Goal: Information Seeking & Learning: Learn about a topic

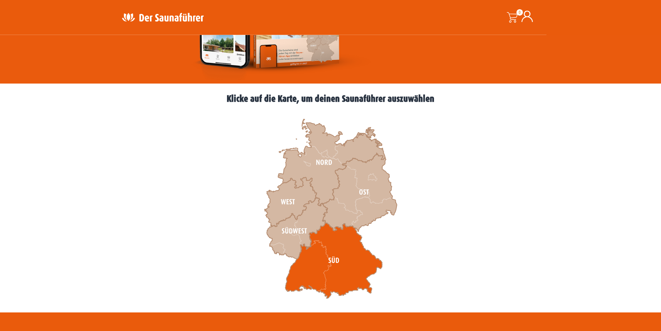
scroll to position [145, 0]
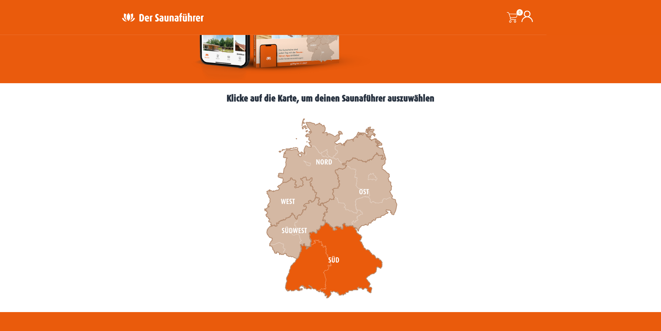
click at [335, 245] on icon at bounding box center [333, 260] width 97 height 76
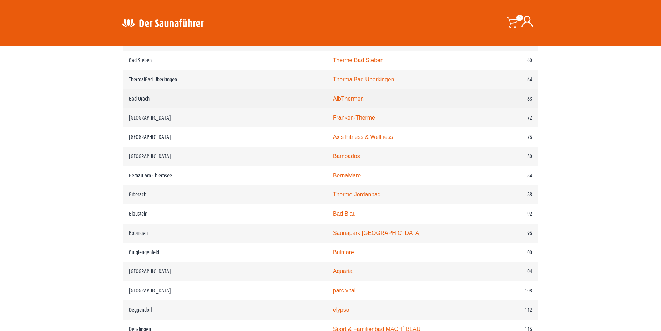
scroll to position [545, 0]
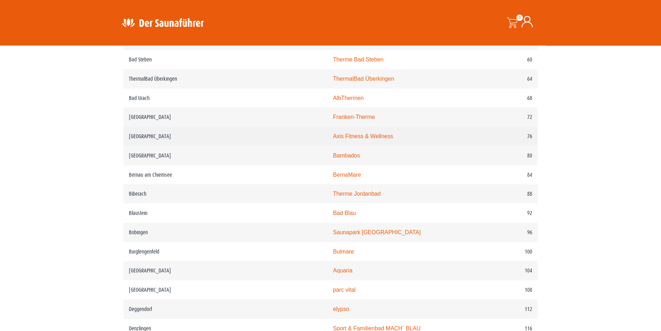
click at [333, 139] on link "Axis Fitness & Wellness" at bounding box center [363, 136] width 60 height 6
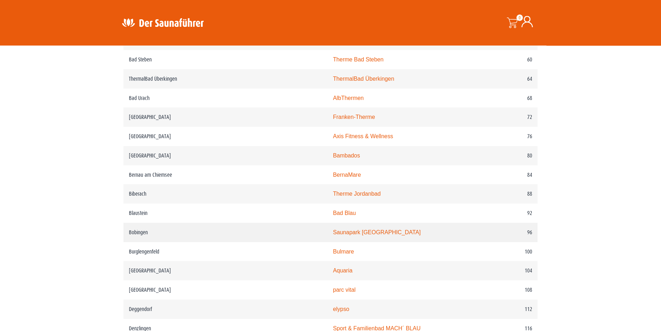
click at [333, 235] on link "Saunapark Bobingen" at bounding box center [377, 232] width 88 height 6
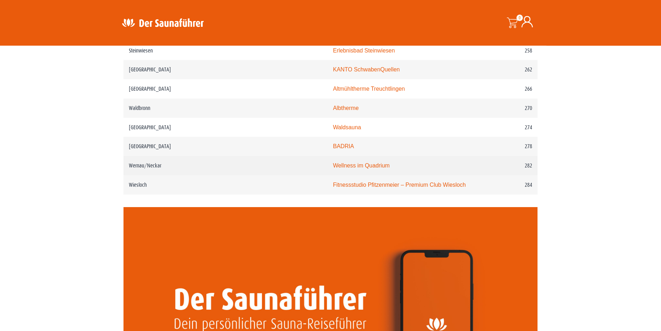
scroll to position [1636, 0]
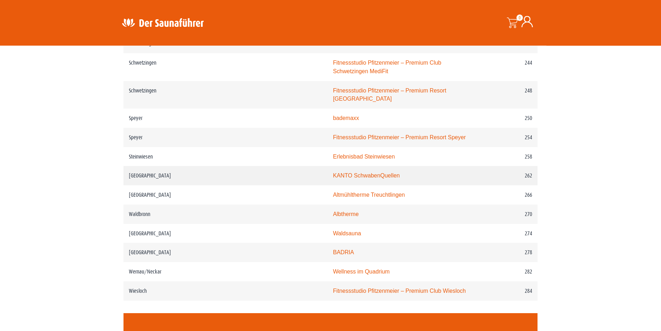
click at [327, 166] on td "KANTO SchwabenQuellen" at bounding box center [399, 175] width 145 height 19
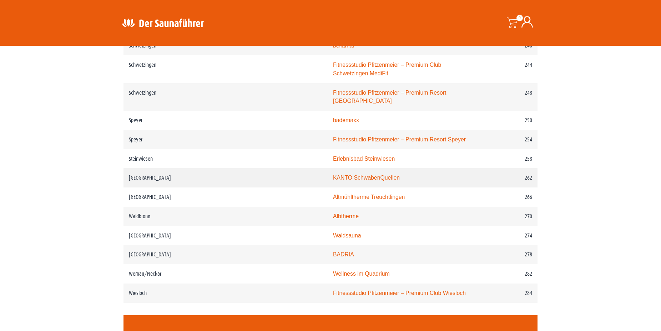
scroll to position [1528, 0]
click at [333, 175] on link "KANTO SchwabenQuellen" at bounding box center [366, 178] width 67 height 6
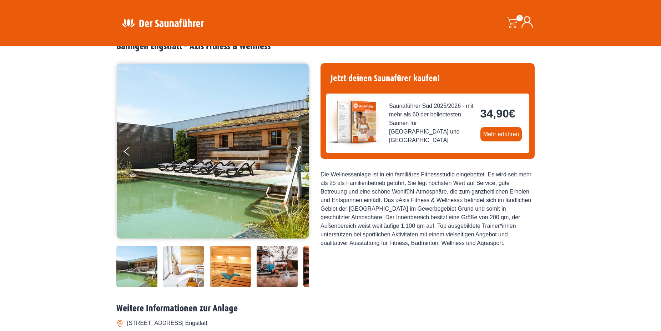
scroll to position [37, 0]
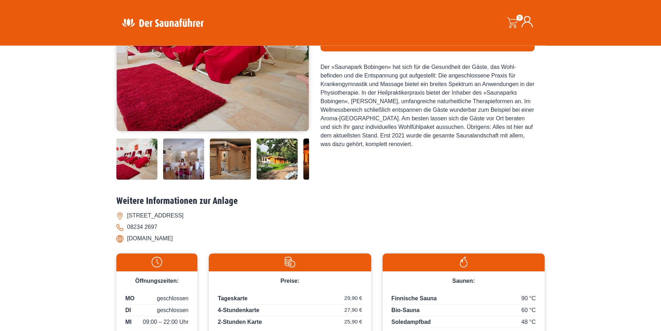
scroll to position [145, 0]
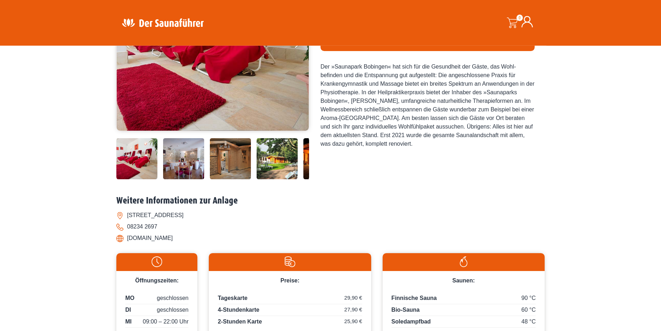
click at [234, 156] on img at bounding box center [230, 158] width 41 height 41
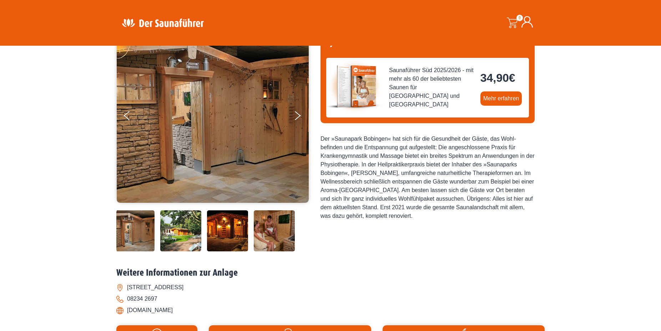
click at [225, 230] on img at bounding box center [227, 230] width 41 height 41
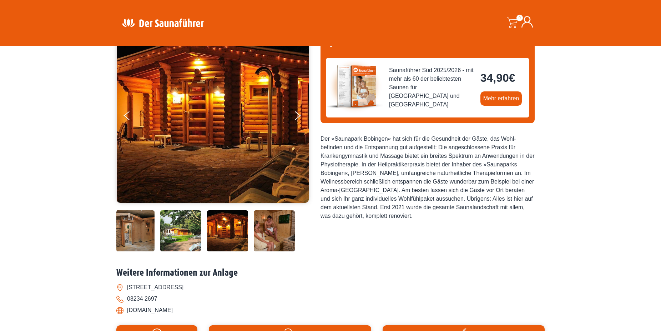
scroll to position [73, 0]
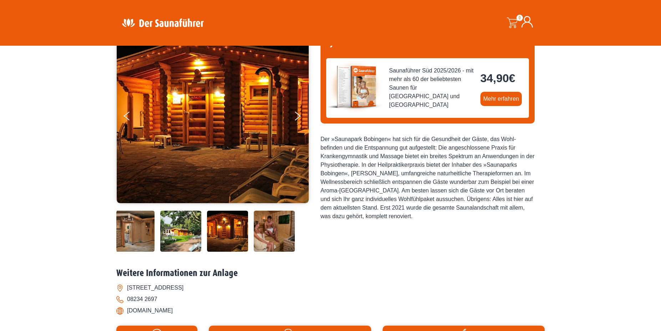
click at [273, 234] on img at bounding box center [274, 230] width 41 height 41
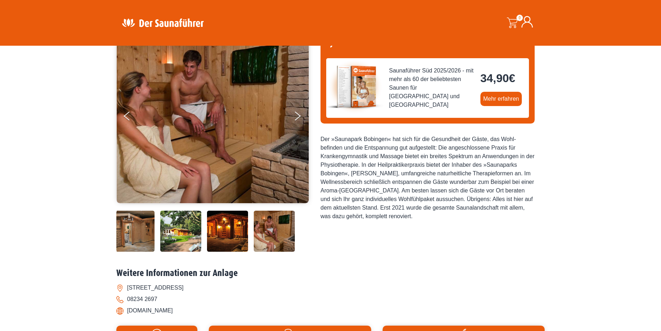
click at [243, 237] on img at bounding box center [227, 230] width 41 height 41
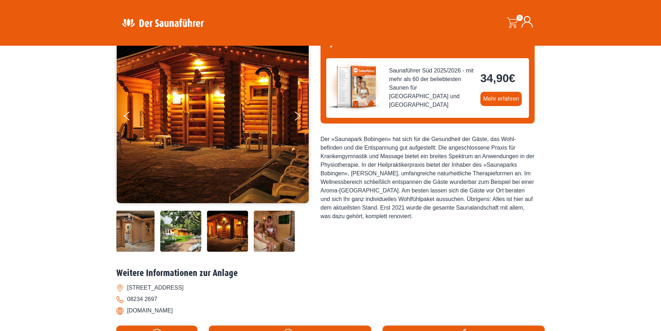
click at [158, 235] on div at bounding box center [164, 230] width 289 height 41
click at [120, 234] on img at bounding box center [133, 230] width 41 height 41
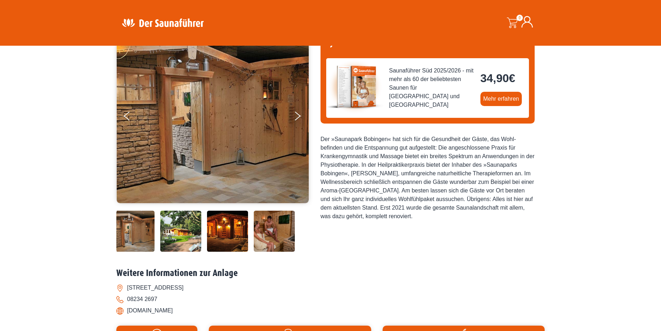
click at [182, 311] on li "www.saunapark-bobingen.de" at bounding box center [330, 310] width 428 height 11
drag, startPoint x: 190, startPoint y: 310, endPoint x: 131, endPoint y: 311, distance: 59.2
click at [126, 310] on li "www.saunapark-bobingen.de" at bounding box center [330, 310] width 428 height 11
copy li "www.saunapark-bobingen.de"
drag, startPoint x: 76, startPoint y: 94, endPoint x: 95, endPoint y: 88, distance: 19.7
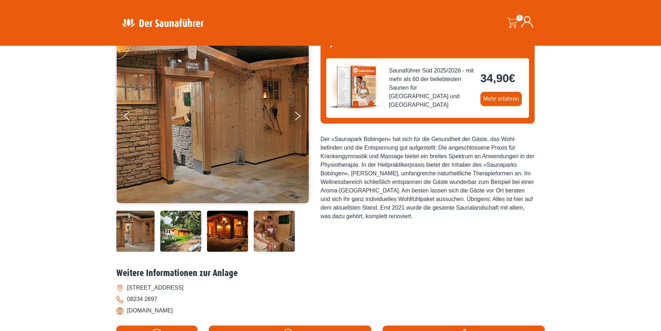
click at [76, 93] on div "Startseite » Bobingen – Saunapark Bobingen Bobingen – Saunapark Bobingen" at bounding box center [330, 230] width 661 height 482
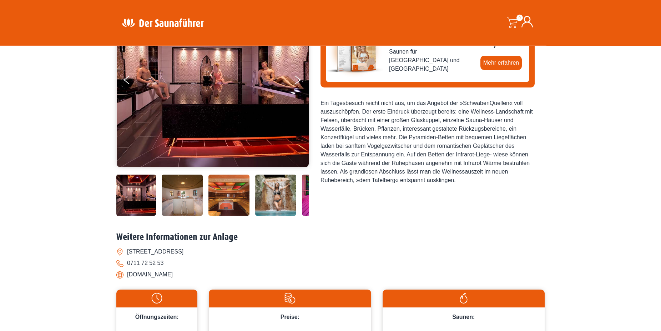
scroll to position [109, 0]
click at [225, 197] on img at bounding box center [228, 194] width 41 height 41
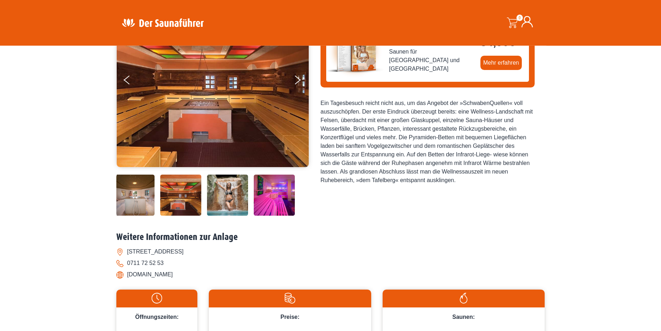
click at [254, 198] on img at bounding box center [274, 194] width 41 height 41
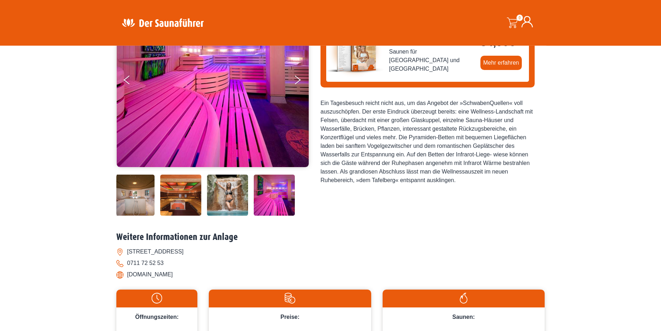
click at [283, 197] on img at bounding box center [274, 194] width 41 height 41
click at [139, 190] on img at bounding box center [133, 194] width 41 height 41
click at [298, 81] on button "Next" at bounding box center [302, 81] width 18 height 18
click at [295, 81] on button "Next" at bounding box center [302, 81] width 18 height 18
click at [293, 78] on ul at bounding box center [212, 79] width 193 height 175
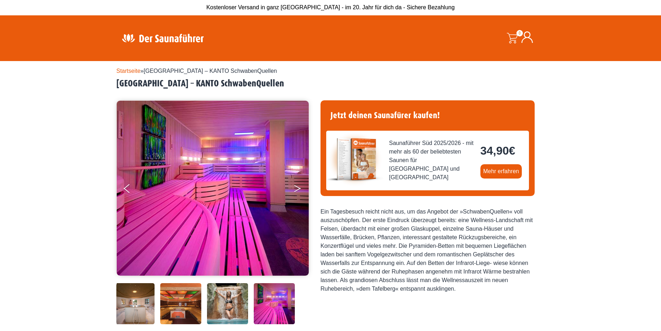
scroll to position [0, 0]
click at [295, 192] on button "Next" at bounding box center [302, 190] width 18 height 18
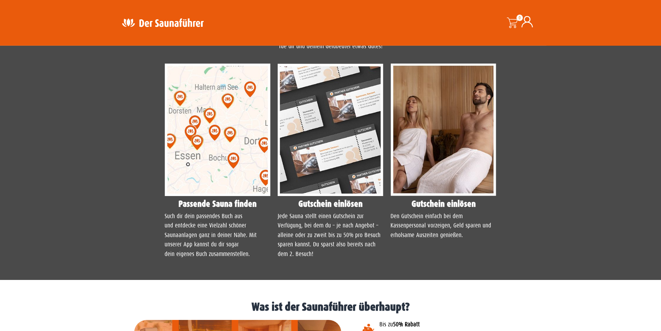
click at [238, 162] on img at bounding box center [217, 129] width 106 height 132
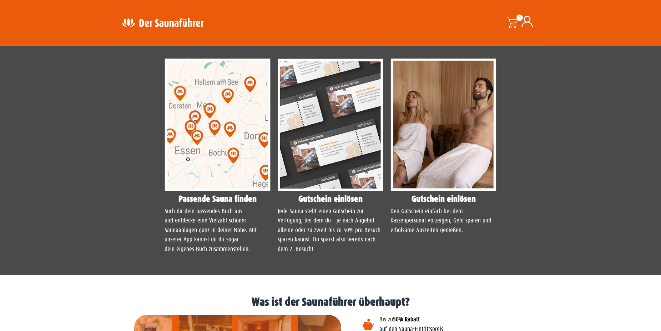
scroll to position [618, 0]
click at [221, 139] on img at bounding box center [217, 124] width 106 height 132
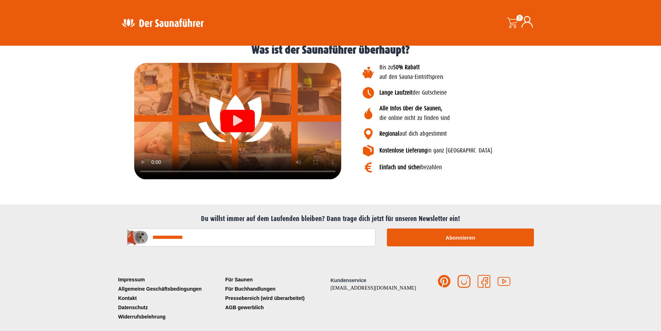
scroll to position [882, 0]
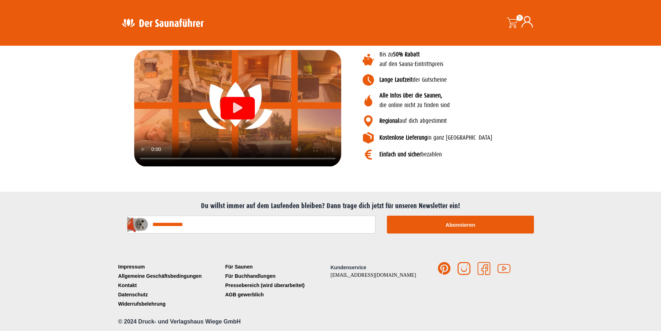
click at [184, 224] on input "E-Mail-Adresse*" at bounding box center [251, 224] width 248 height 18
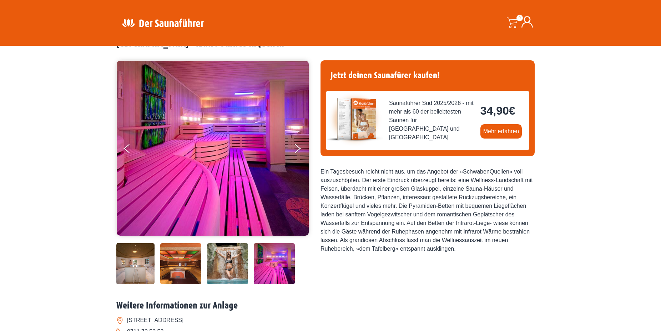
scroll to position [0, 0]
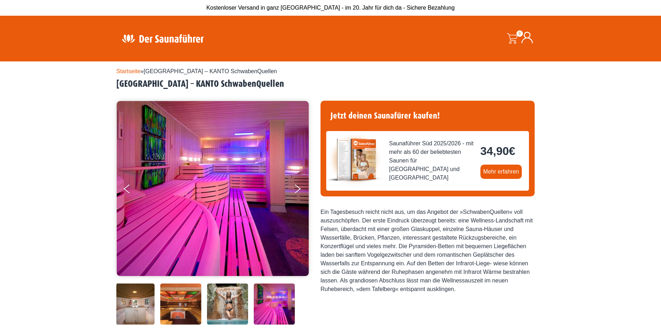
click at [128, 70] on link "Startseite" at bounding box center [128, 71] width 24 height 6
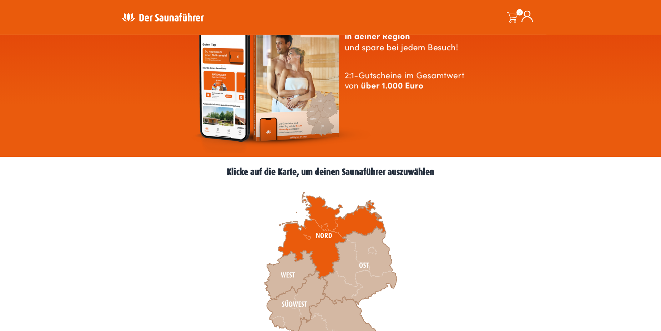
scroll to position [72, 0]
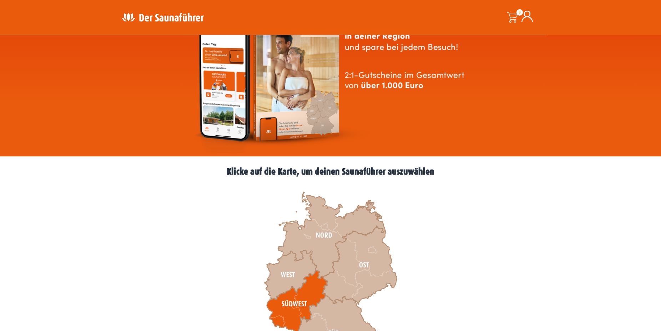
click at [311, 297] on icon at bounding box center [297, 300] width 61 height 61
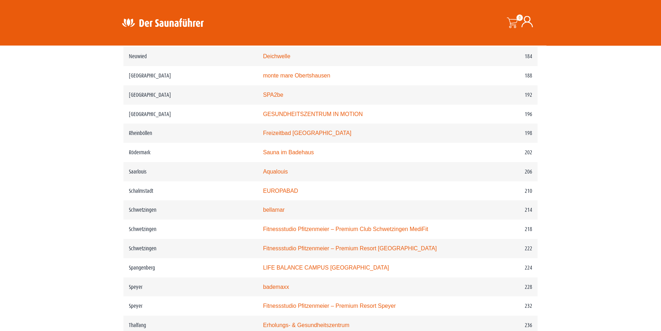
scroll to position [1237, 0]
